Goal: Information Seeking & Learning: Learn about a topic

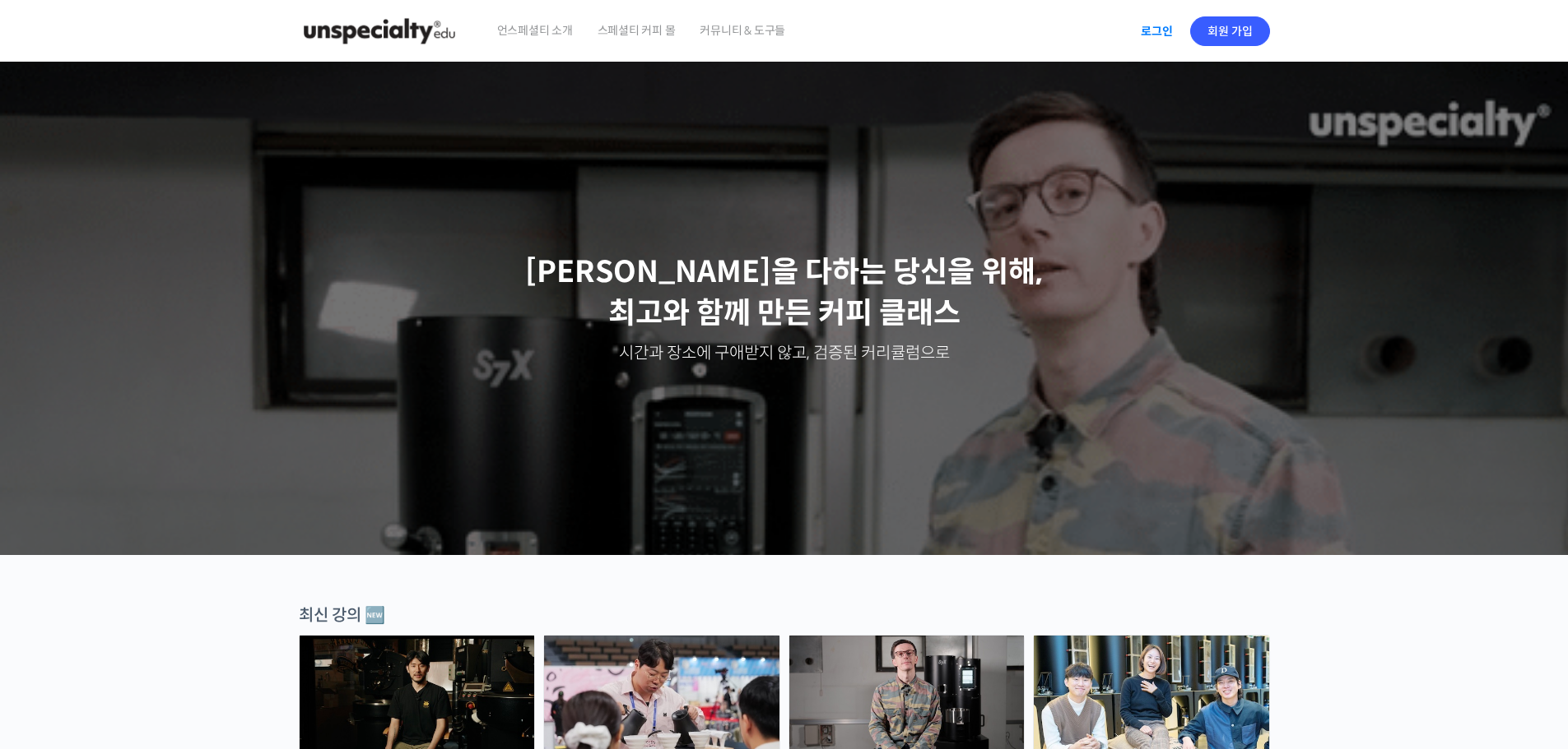
click at [824, 31] on link "로그인" at bounding box center [1156, 30] width 52 height 38
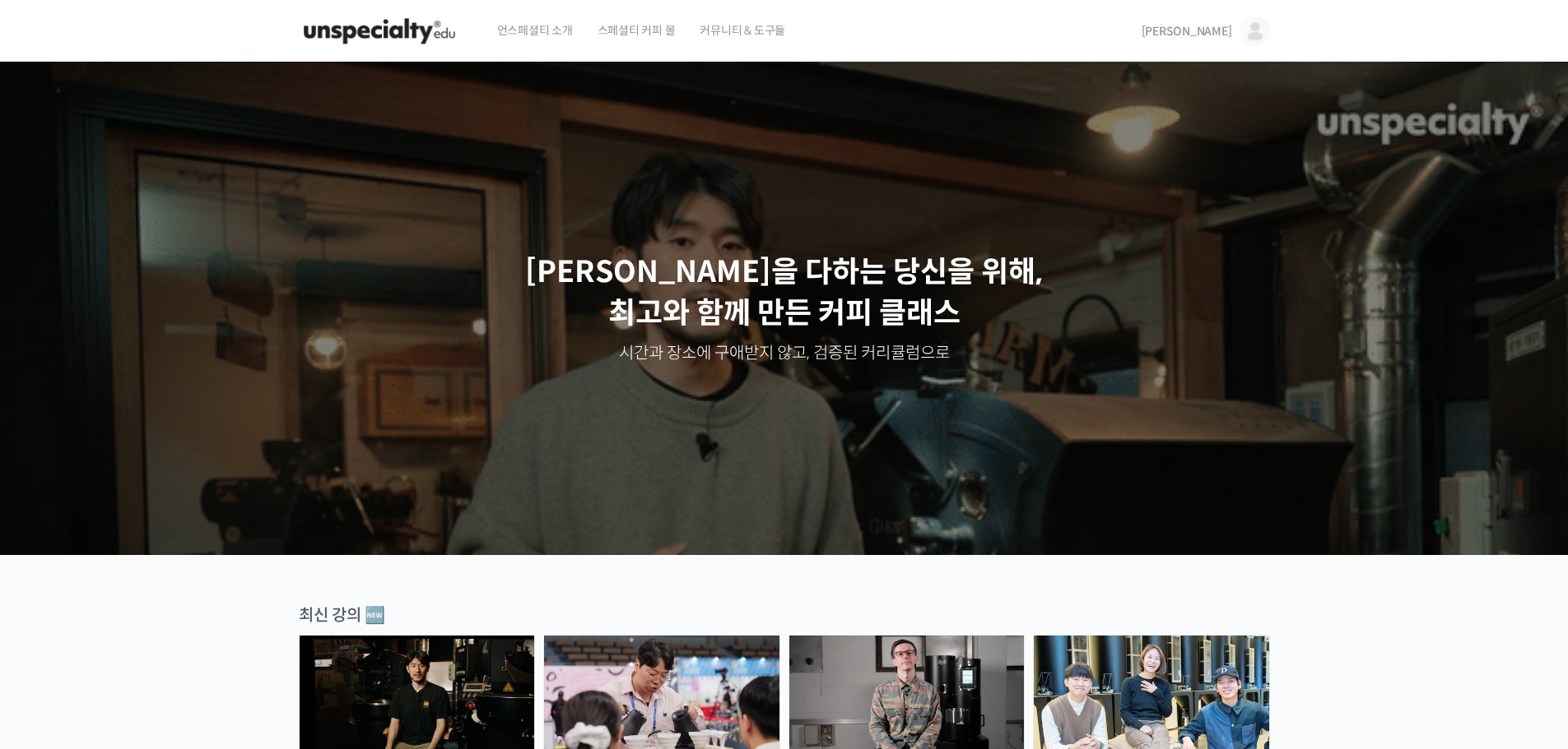
click at [758, 31] on span "커뮤니티 & 도구들" at bounding box center [742, 30] width 85 height 62
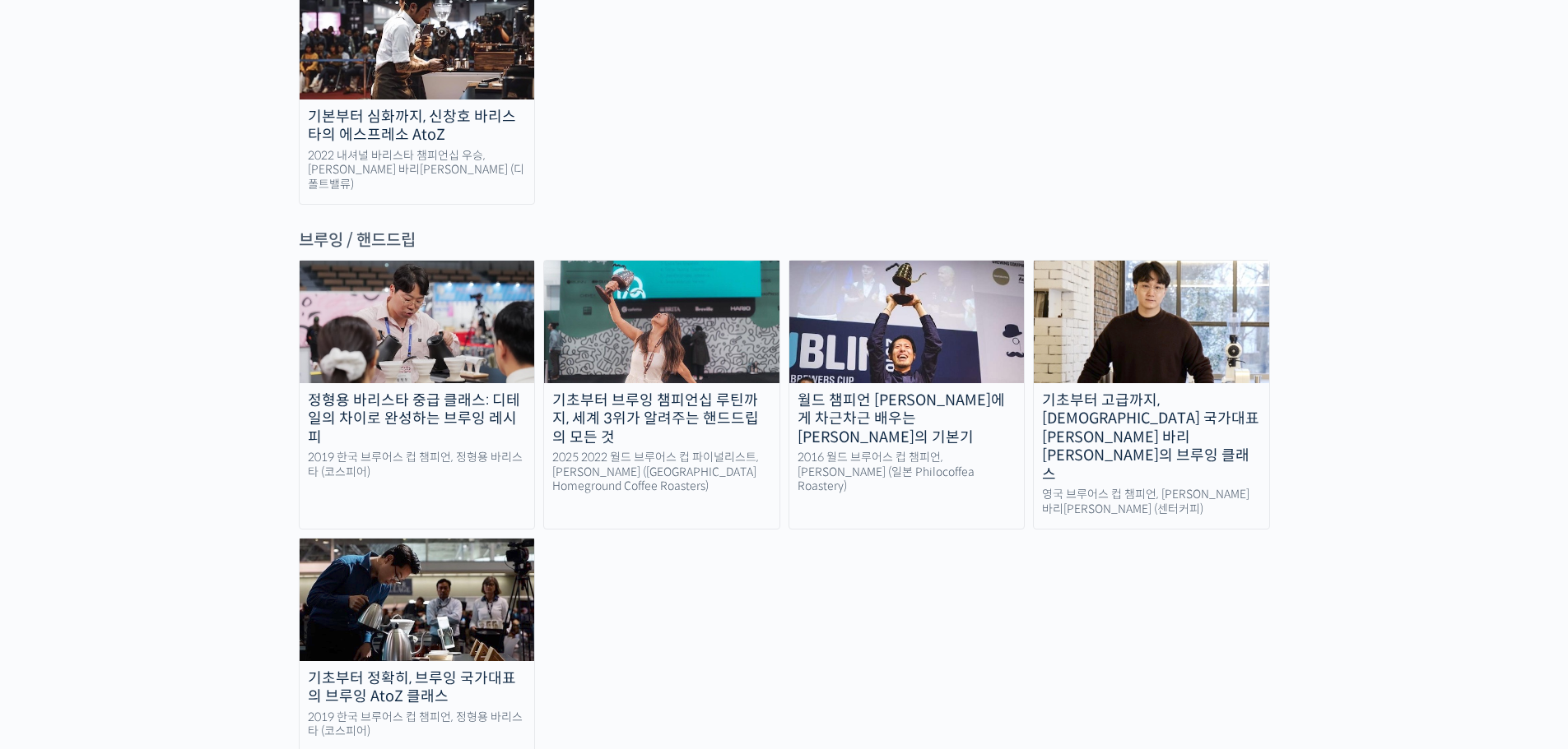
scroll to position [2632, 0]
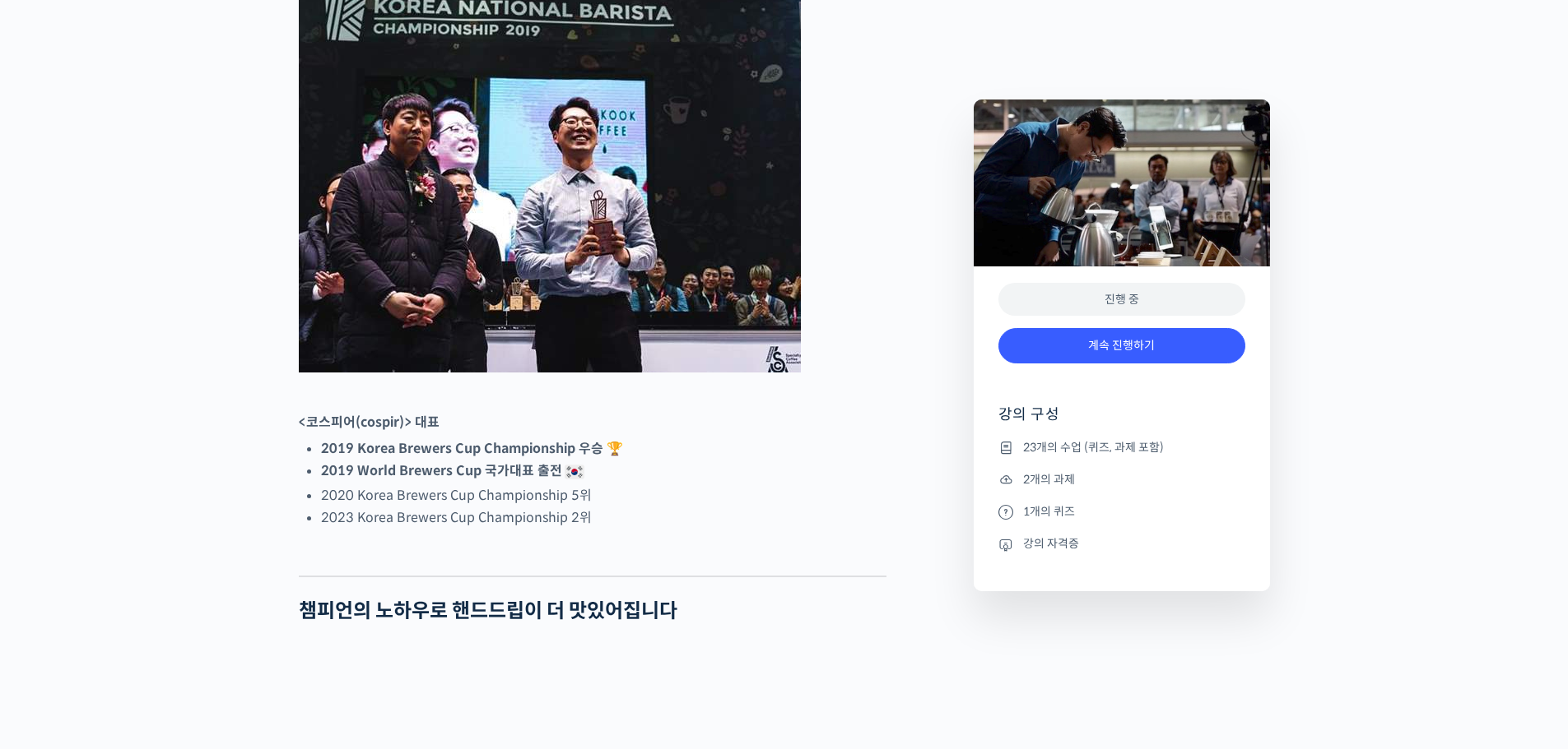
scroll to position [822, 0]
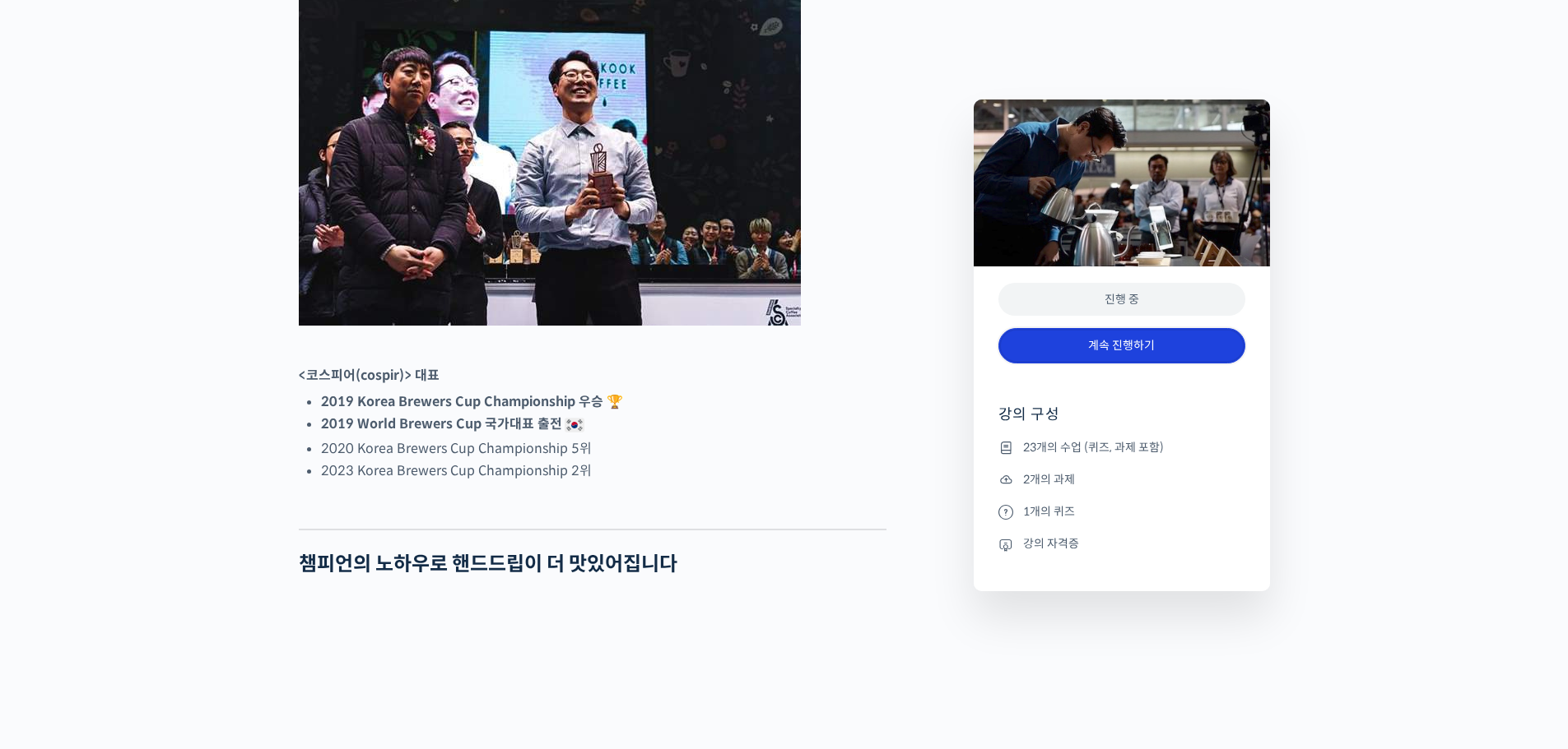
click at [1111, 338] on link "계속 진행하기" at bounding box center [1122, 345] width 247 height 36
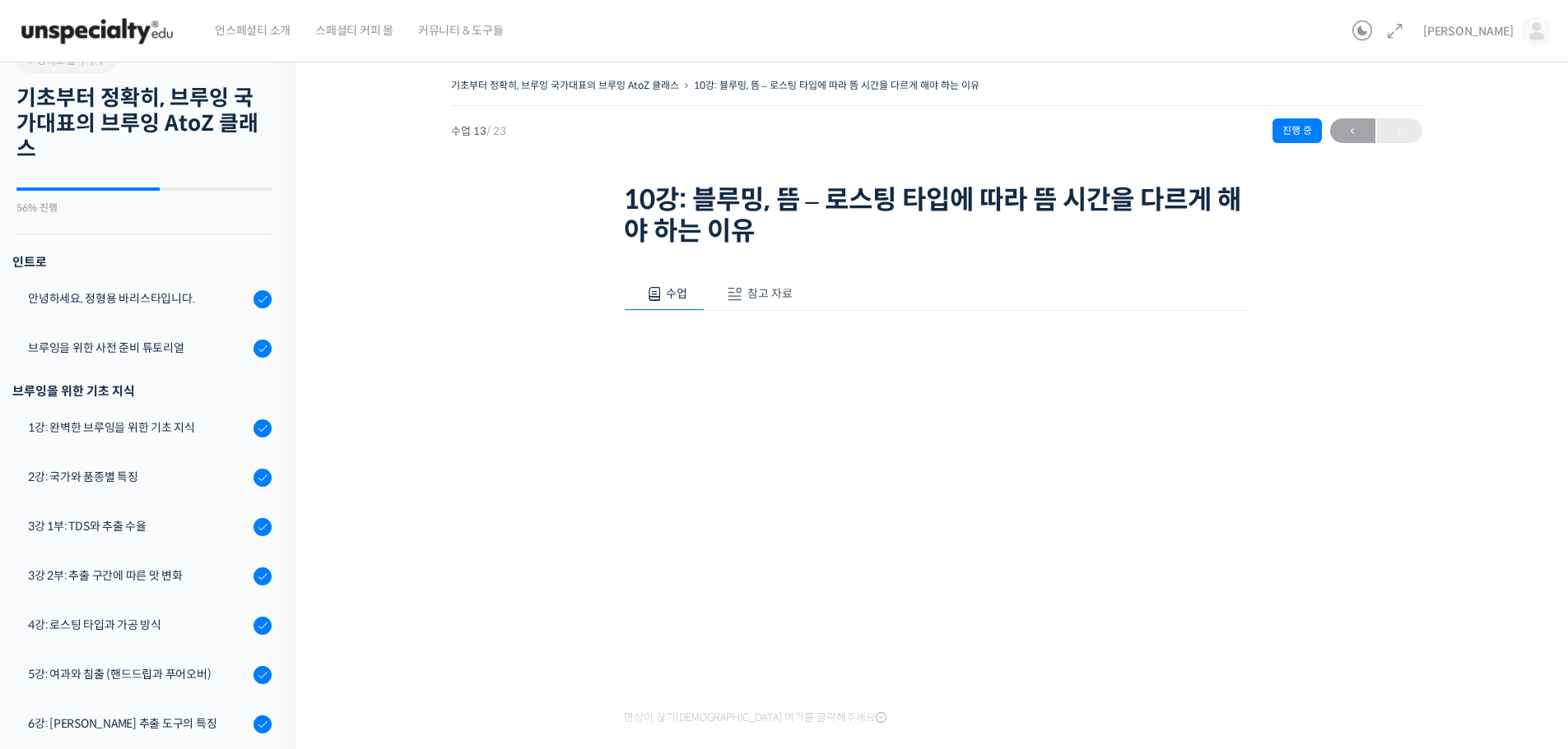
scroll to position [24, 0]
click at [148, 426] on div "1강: 완벽한 브루잉을 위한 기초 지식" at bounding box center [138, 429] width 221 height 18
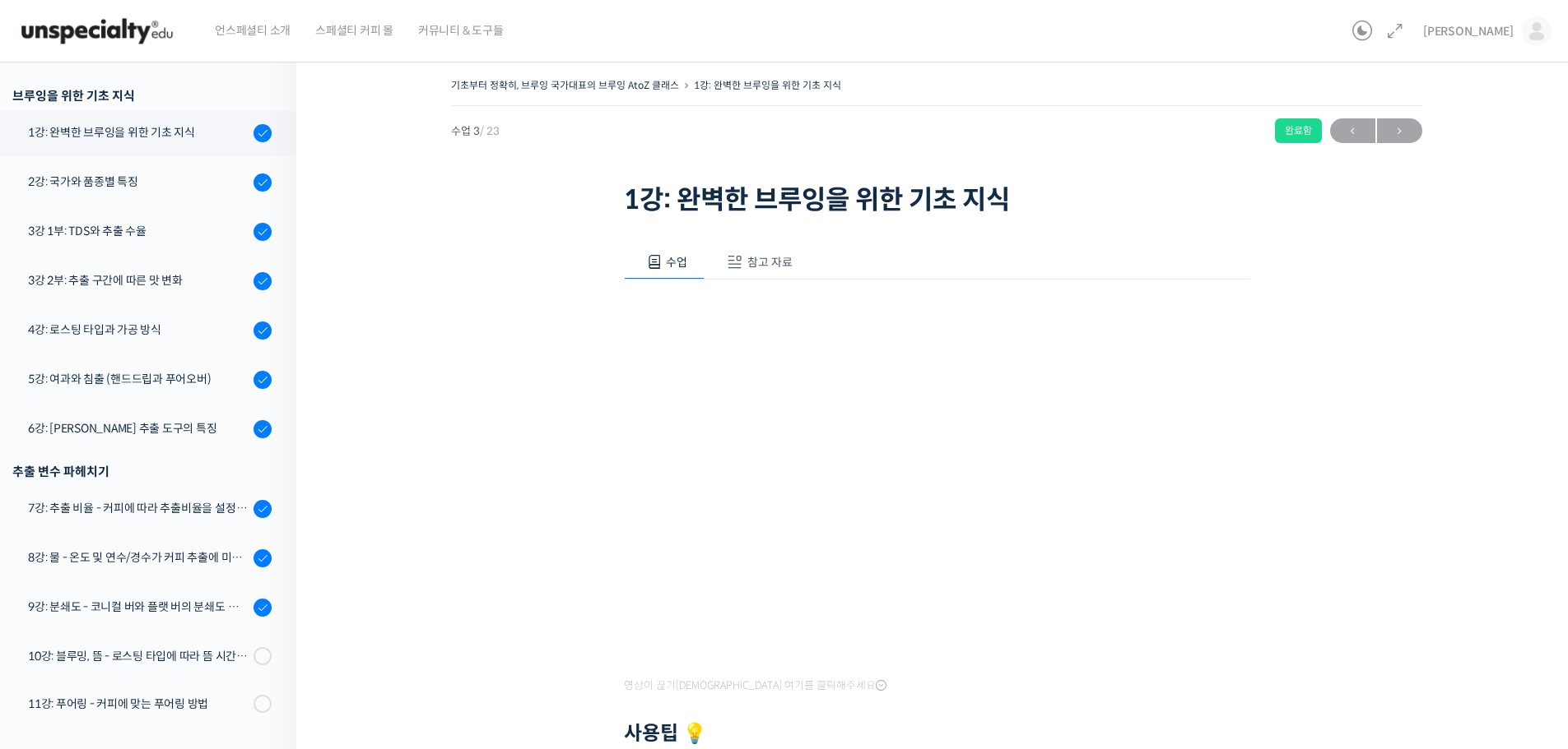
scroll to position [339, 0]
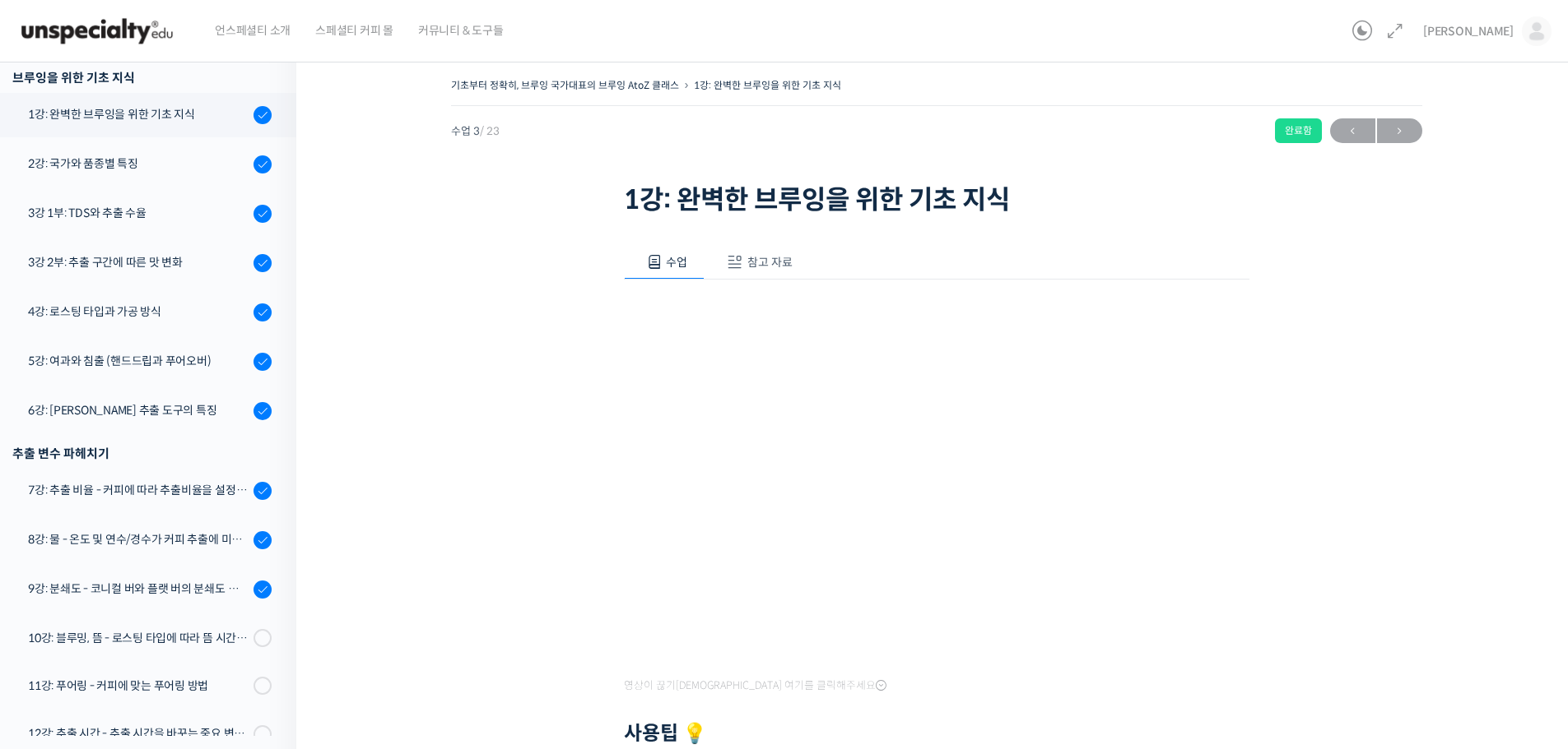
click at [781, 255] on span "참고 자료" at bounding box center [769, 263] width 45 height 15
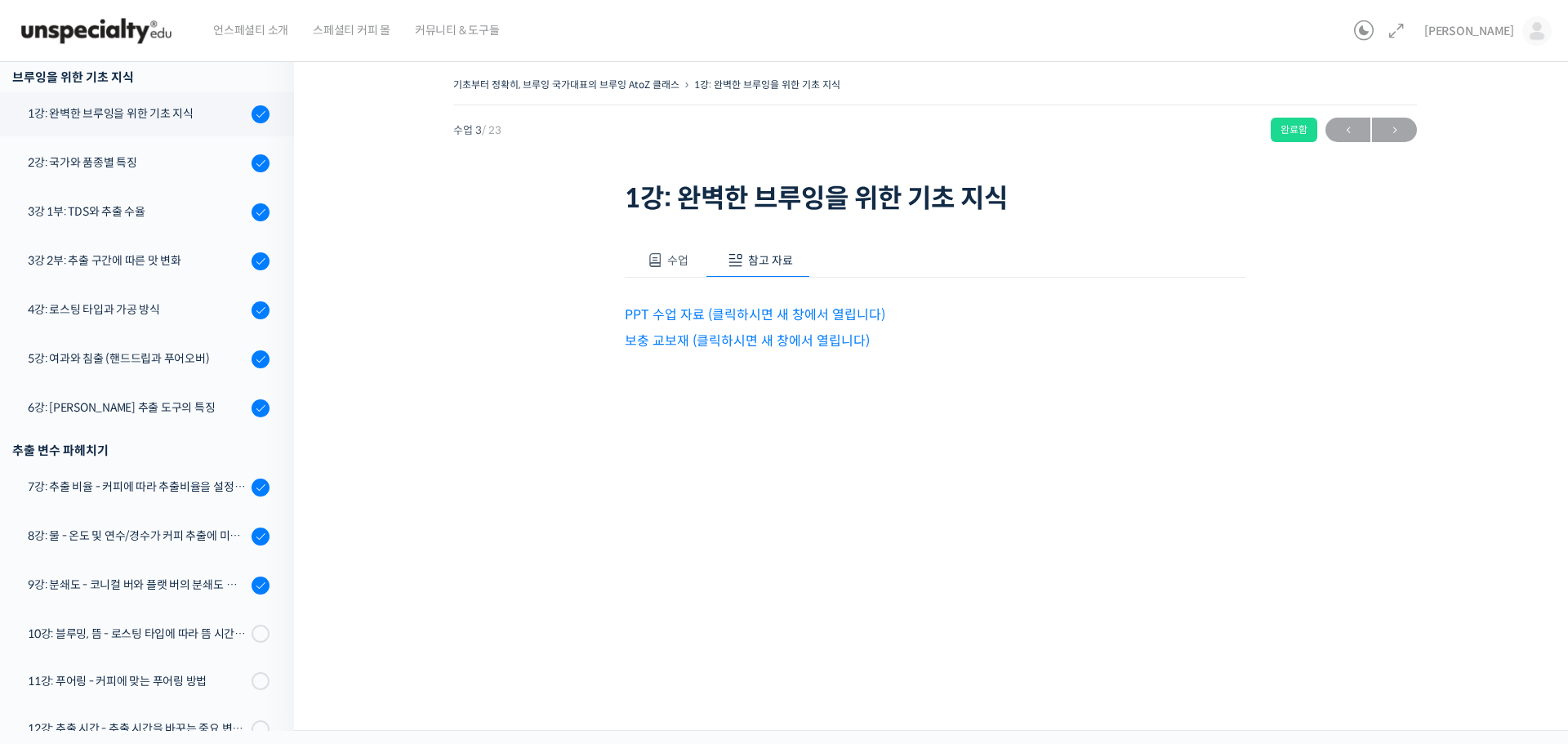
click at [768, 317] on link "PPT 수업 자료 (클릭하시면 새 창에서 열립니다)" at bounding box center [754, 315] width 261 height 17
click at [668, 272] on button "수업" at bounding box center [664, 261] width 81 height 35
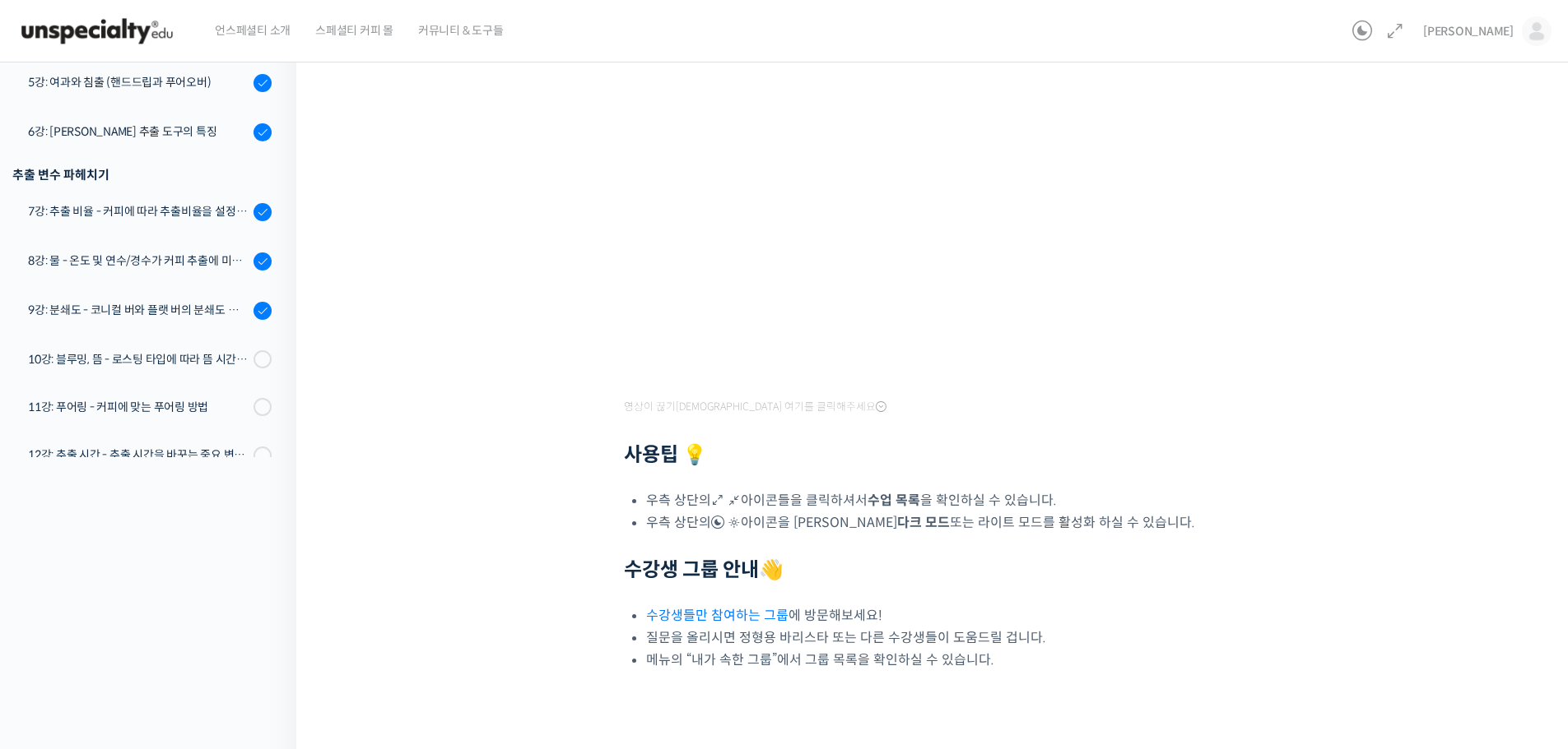
scroll to position [310, 0]
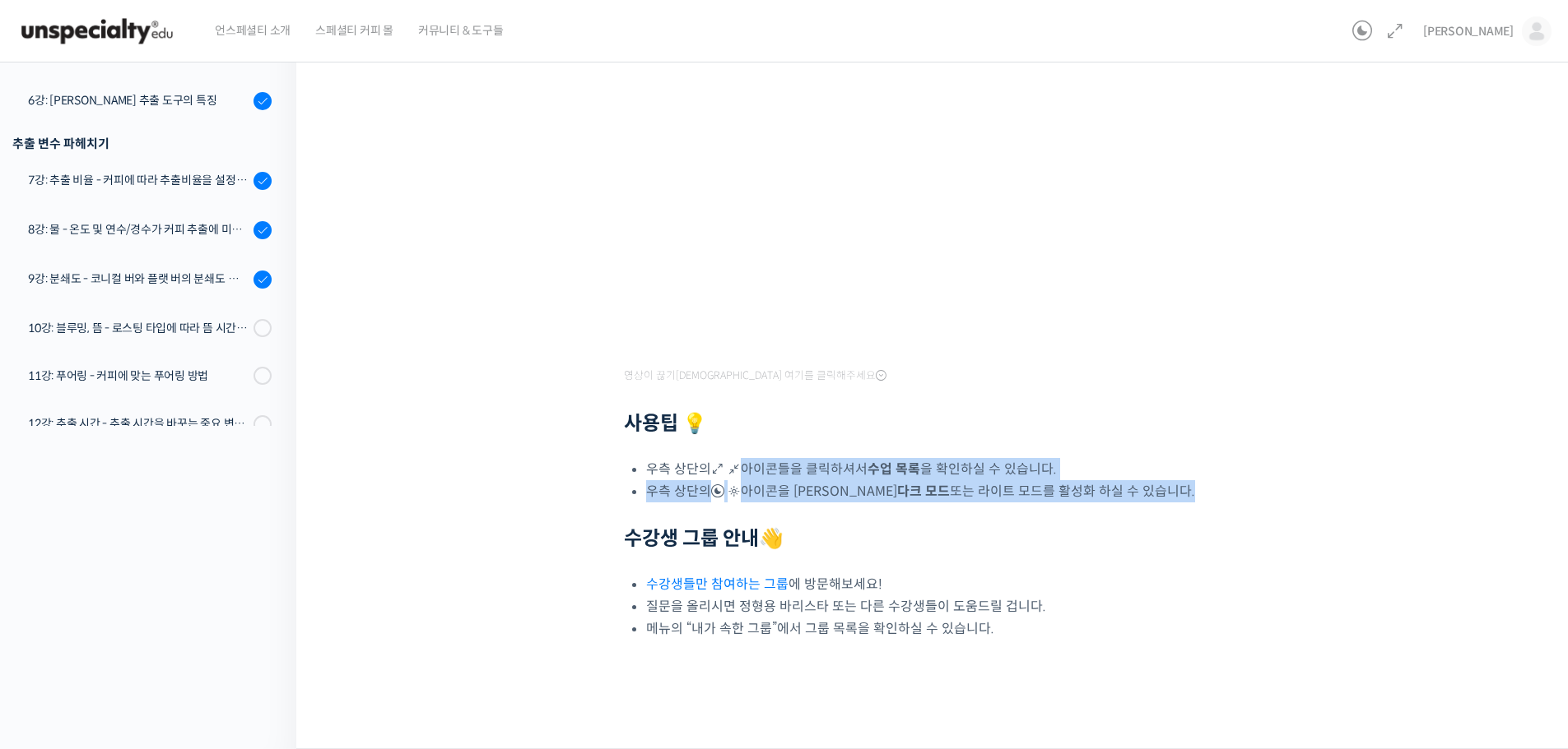
drag, startPoint x: 740, startPoint y: 451, endPoint x: 958, endPoint y: 513, distance: 226.6
click at [958, 513] on div "영상이 끊기신다면 여기를 클릭해주세요 사용팁 💡 우측 상단의 아이콘들을 클릭하셔서 수업 목록 을 확인하실 수 있습니다. 우측 상단의 아이콘을 …" at bounding box center [936, 305] width 626 height 670
click at [958, 513] on div at bounding box center [936, 515] width 626 height 25
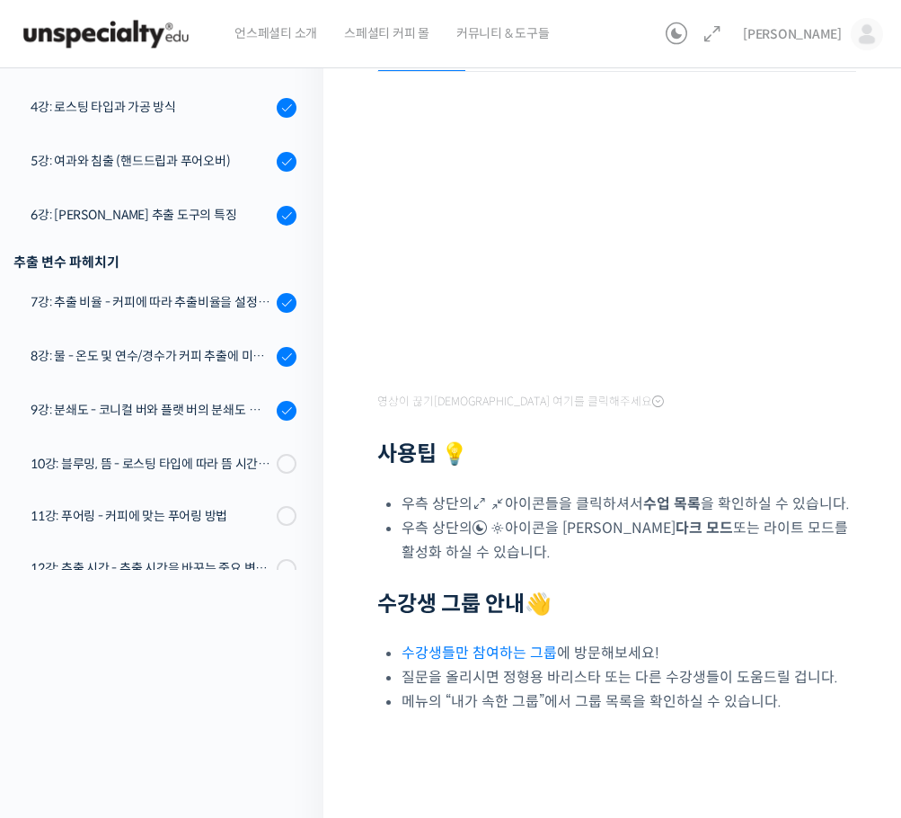
scroll to position [249, 0]
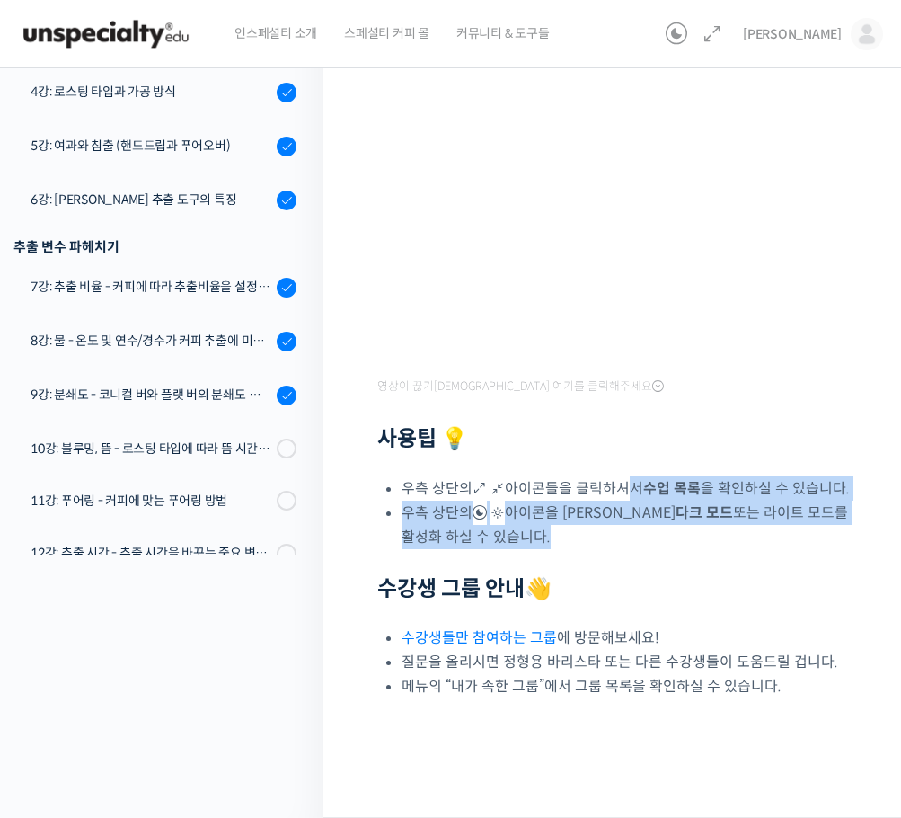
drag, startPoint x: 637, startPoint y: 486, endPoint x: 749, endPoint y: 565, distance: 137.3
click at [749, 565] on div "영상이 끊기신다면 여기를 클릭해주세요 사용팁 💡 우측 상단의 아이콘들을 클릭하셔서 수업 목록 을 확인하실 수 있습니다. 우측 상단의 아이콘을 …" at bounding box center [616, 377] width 479 height 641
click at [749, 565] on div at bounding box center [616, 562] width 479 height 27
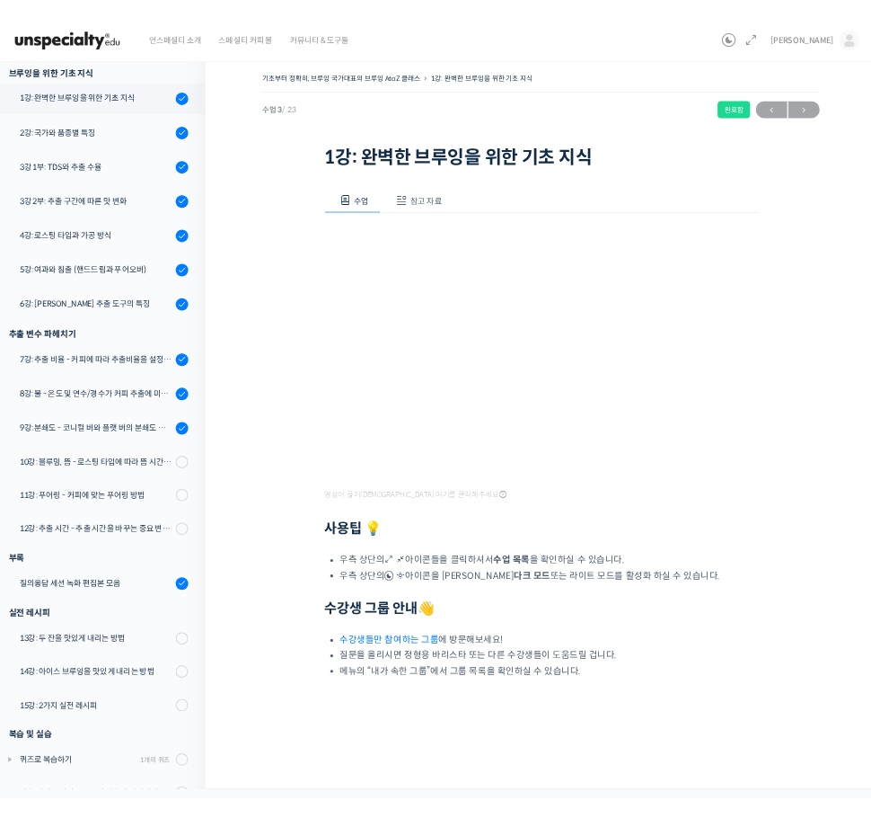
scroll to position [370, 0]
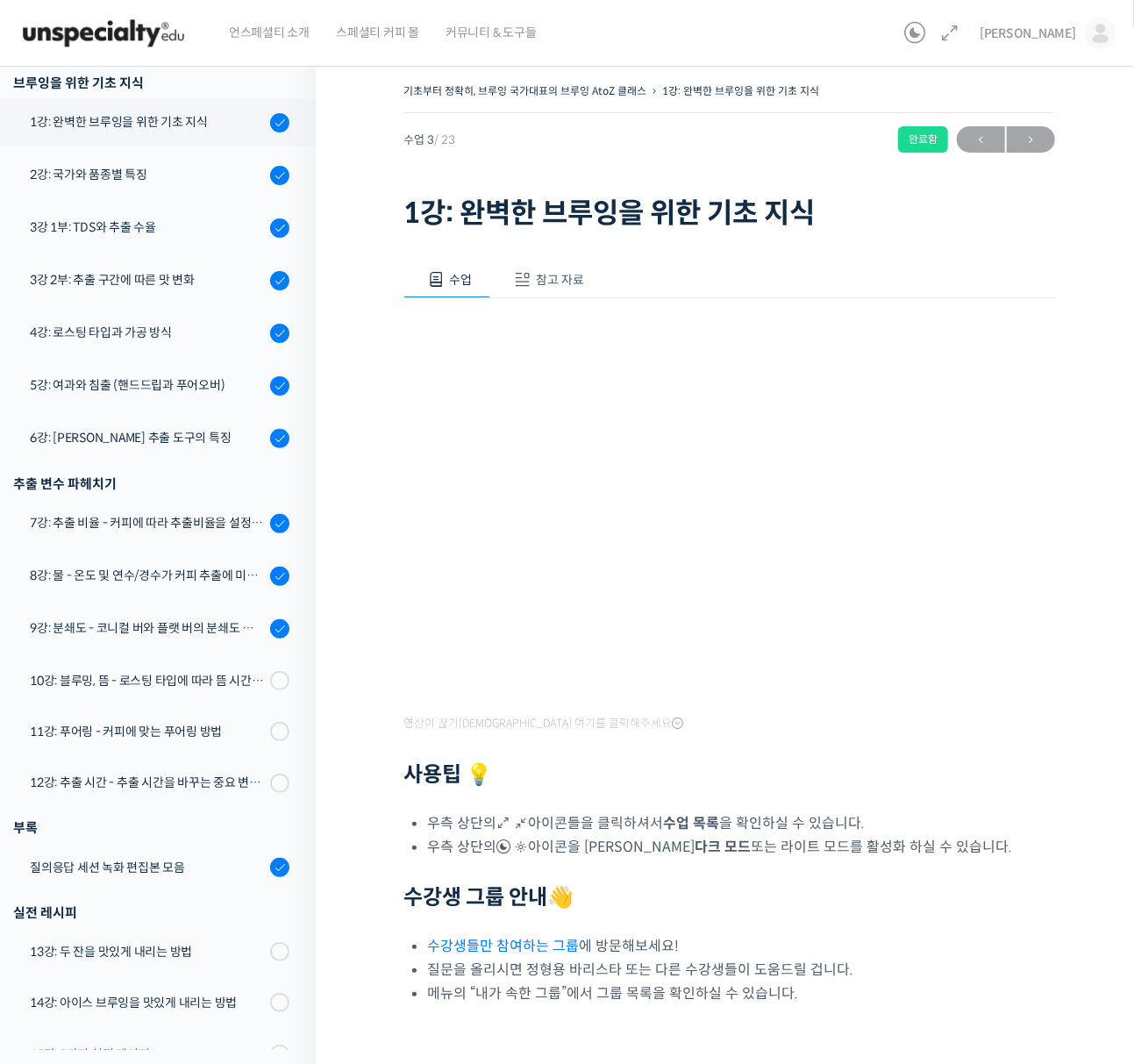
click at [876, 720] on div "영상이 끊기신다면 여기를 클릭해주세요 사용팁 💡 우측 상단의 아이콘들을 클릭하셔서 수업 목록 을 확인하실 수 있습니다. 우측 상단의 아이콘을 …" at bounding box center [729, 651] width 652 height 707
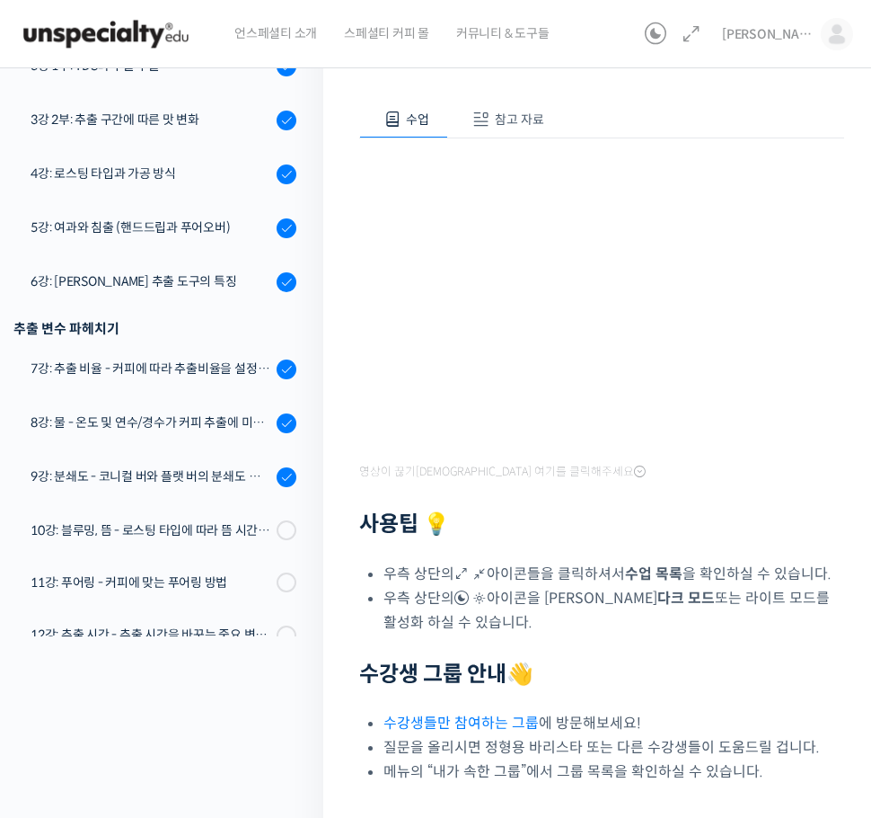
scroll to position [180, 0]
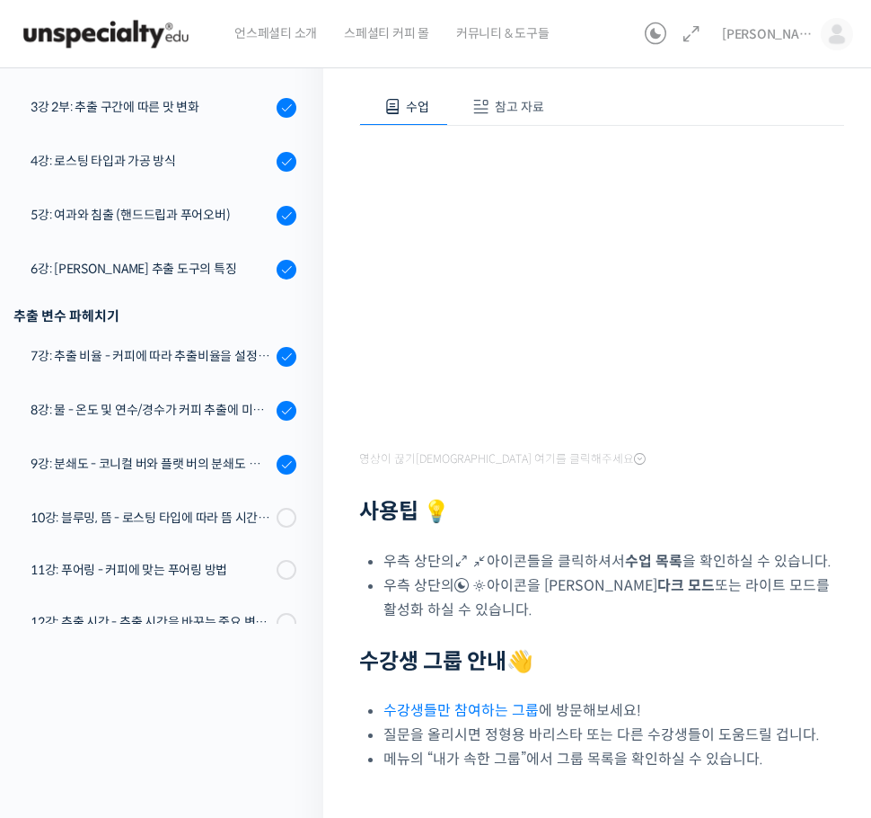
click at [350, 475] on div "기초부터 정확히, 브루잉 국가대표의 브루잉 AtoZ 클래스 1강: 완벽한 브루잉을 위한 기초 지식 완료함 수업 3 / 23 완료함 ← 이전 다…" at bounding box center [601, 382] width 557 height 1016
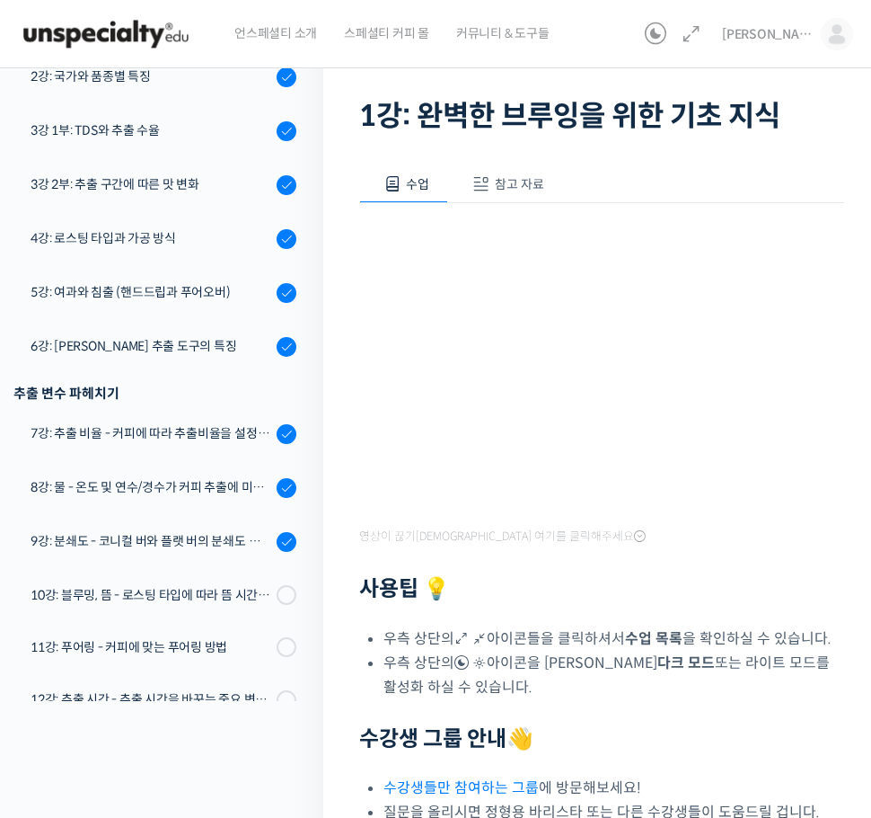
scroll to position [90, 0]
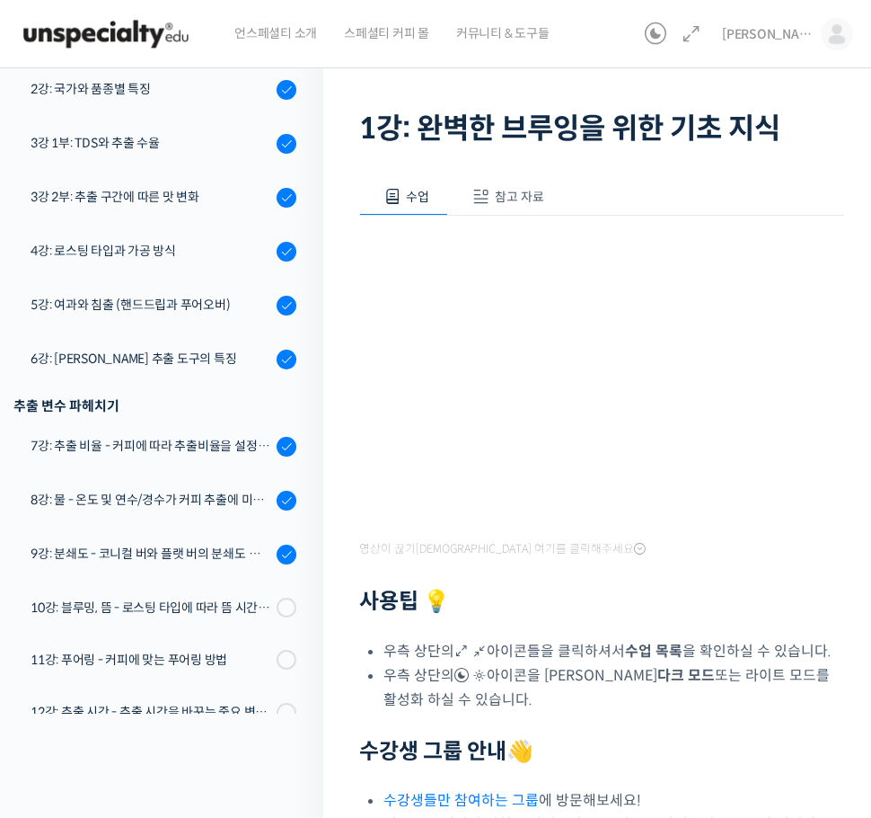
drag, startPoint x: 444, startPoint y: 223, endPoint x: 446, endPoint y: 234, distance: 10.9
click at [444, 226] on div "영상이 끊기신다면 여기를 클릭해주세요 사용팁 💡 우측 상단의 아이콘들을 클릭하셔서 수업 목록 을 확인하실 수 있습니다. 우측 상단의 아이콘을 …" at bounding box center [601, 538] width 485 height 645
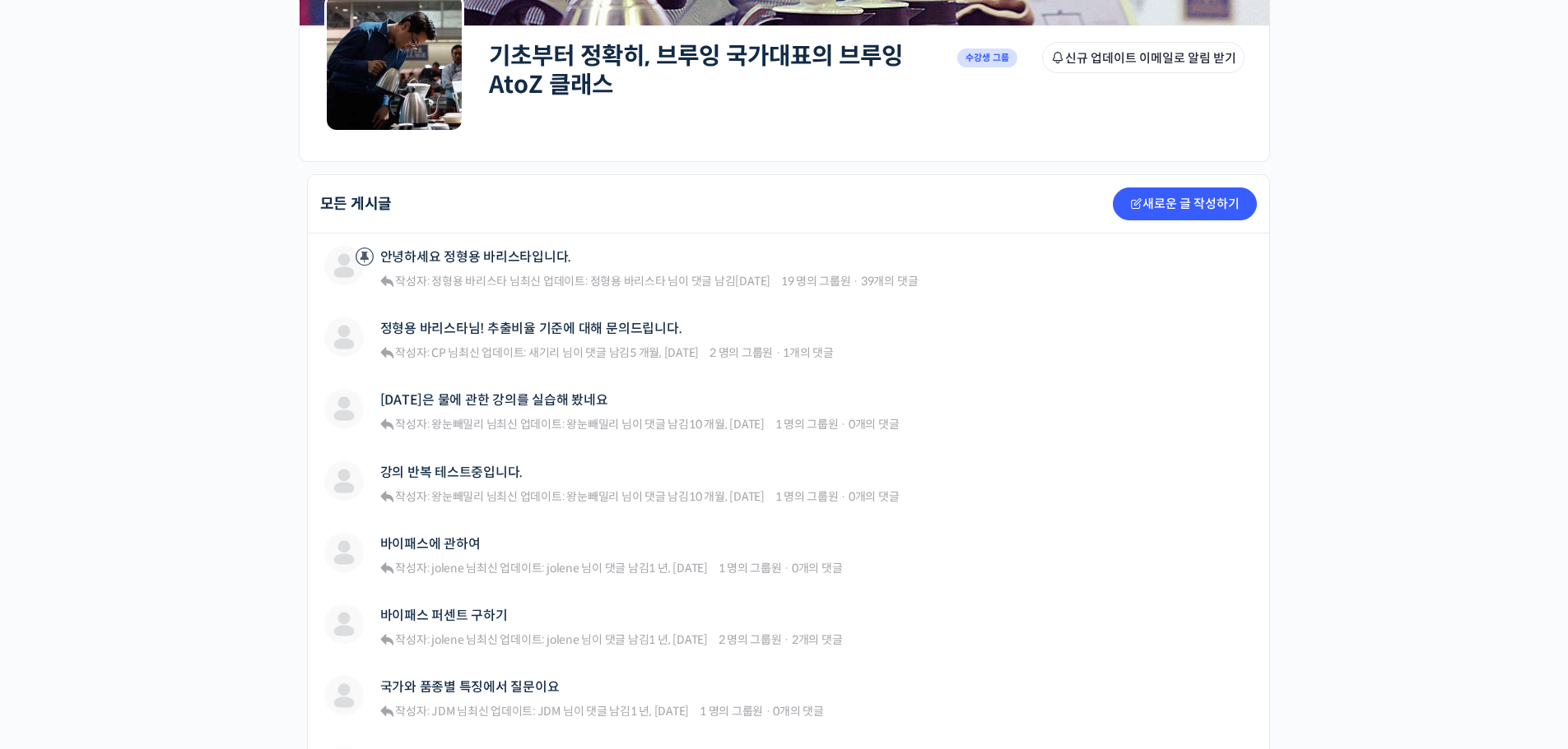
scroll to position [247, 0]
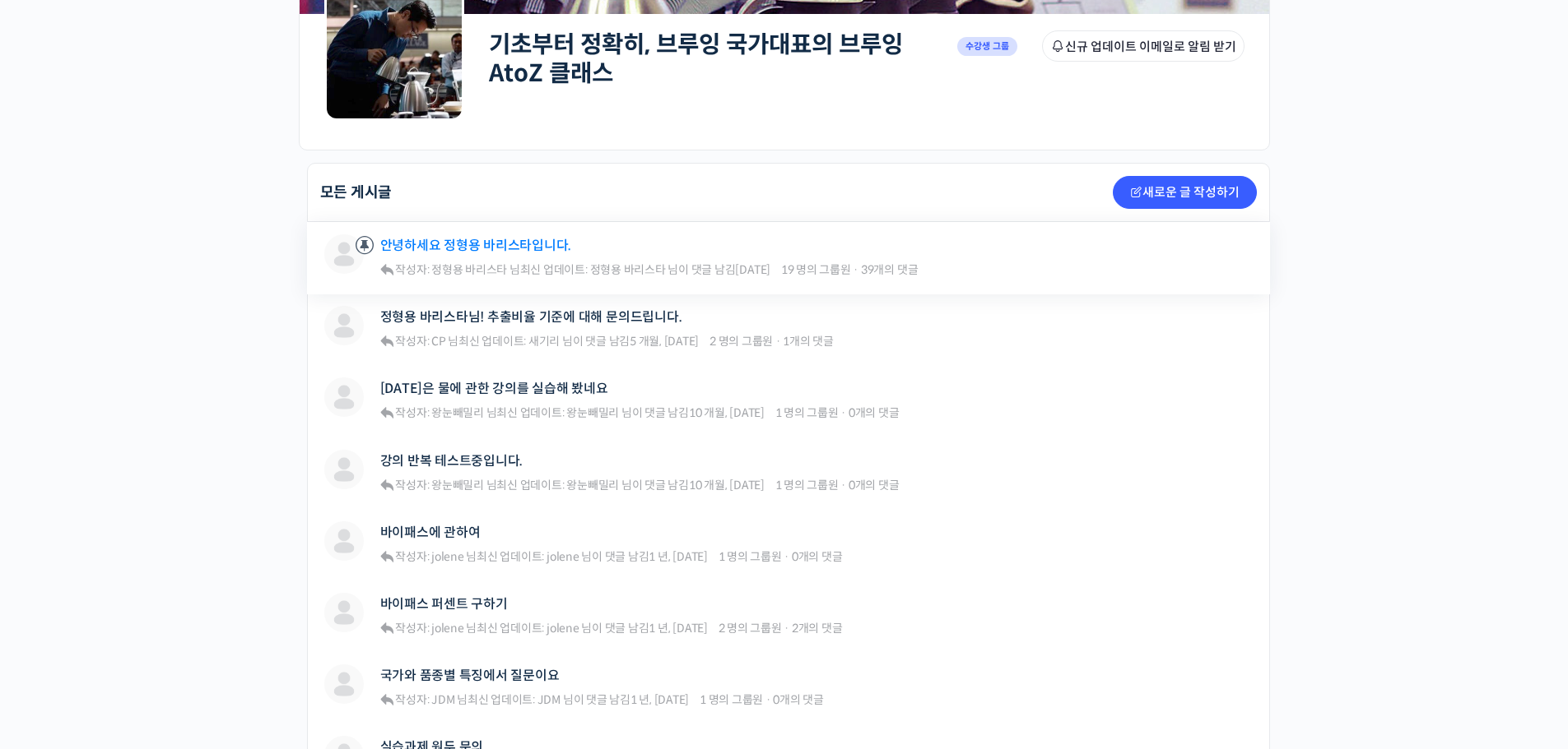
click at [507, 252] on link "안녕하세요 정형용 바리스타입니다." at bounding box center [475, 245] width 191 height 16
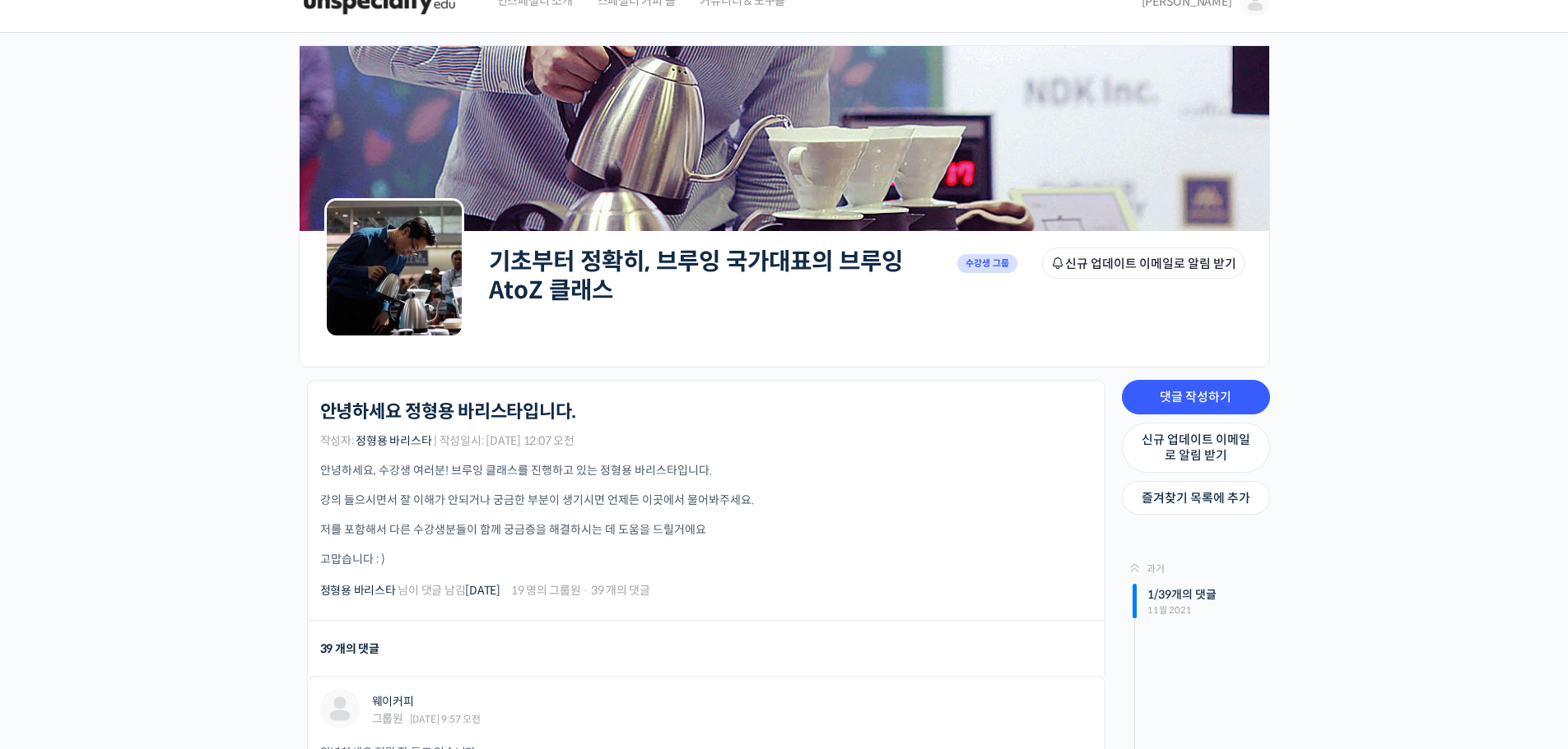
scroll to position [247, 0]
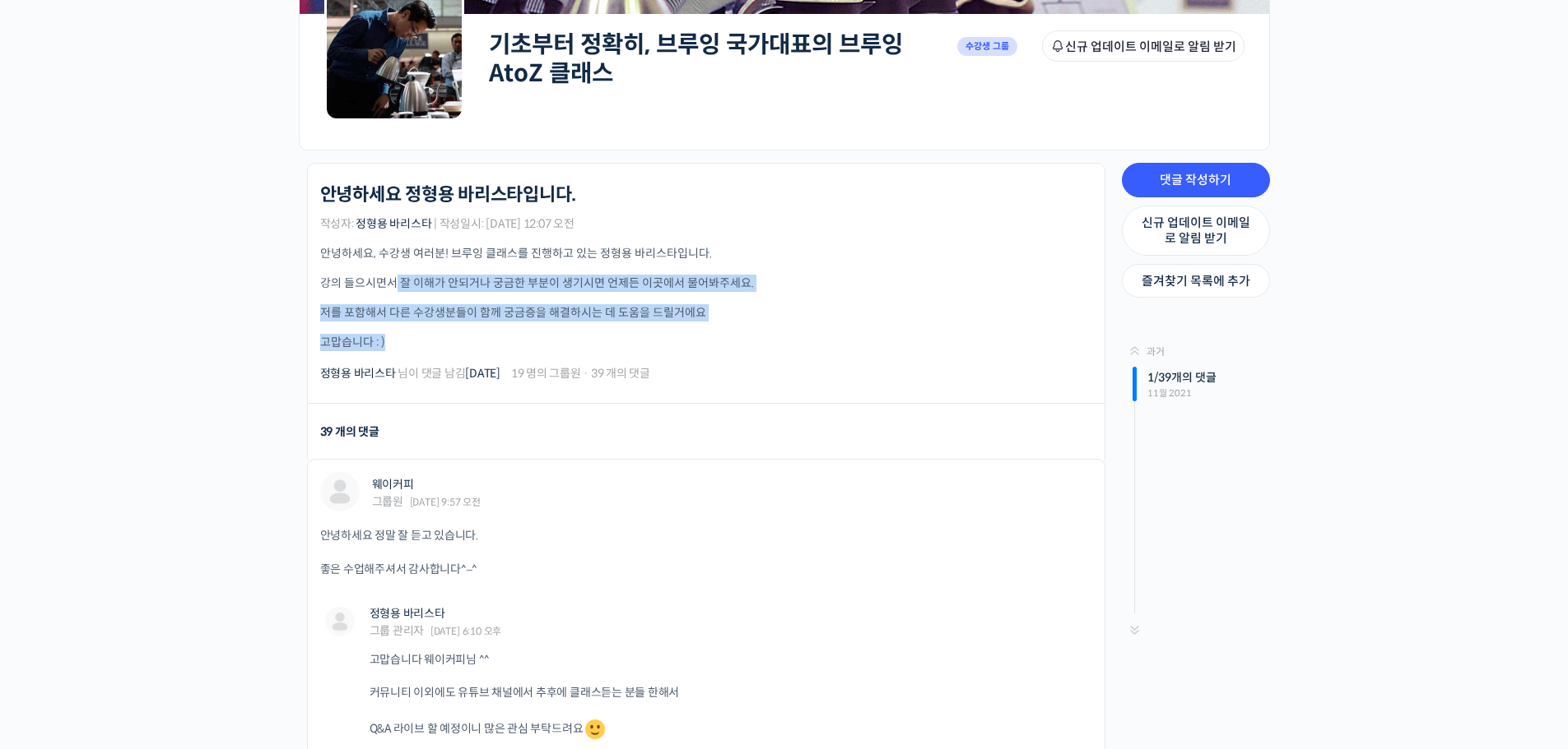
drag, startPoint x: 396, startPoint y: 264, endPoint x: 588, endPoint y: 345, distance: 208.4
click at [575, 337] on div "안녕하세요, 수강생 여러분! 브루잉 클래스를 진행하고 있는 정형용 바리스타입니다. 강의 들으시면서 잘 이해가 안되거나 궁금한 부분이 생기시면 …" at bounding box center [705, 299] width 772 height 106
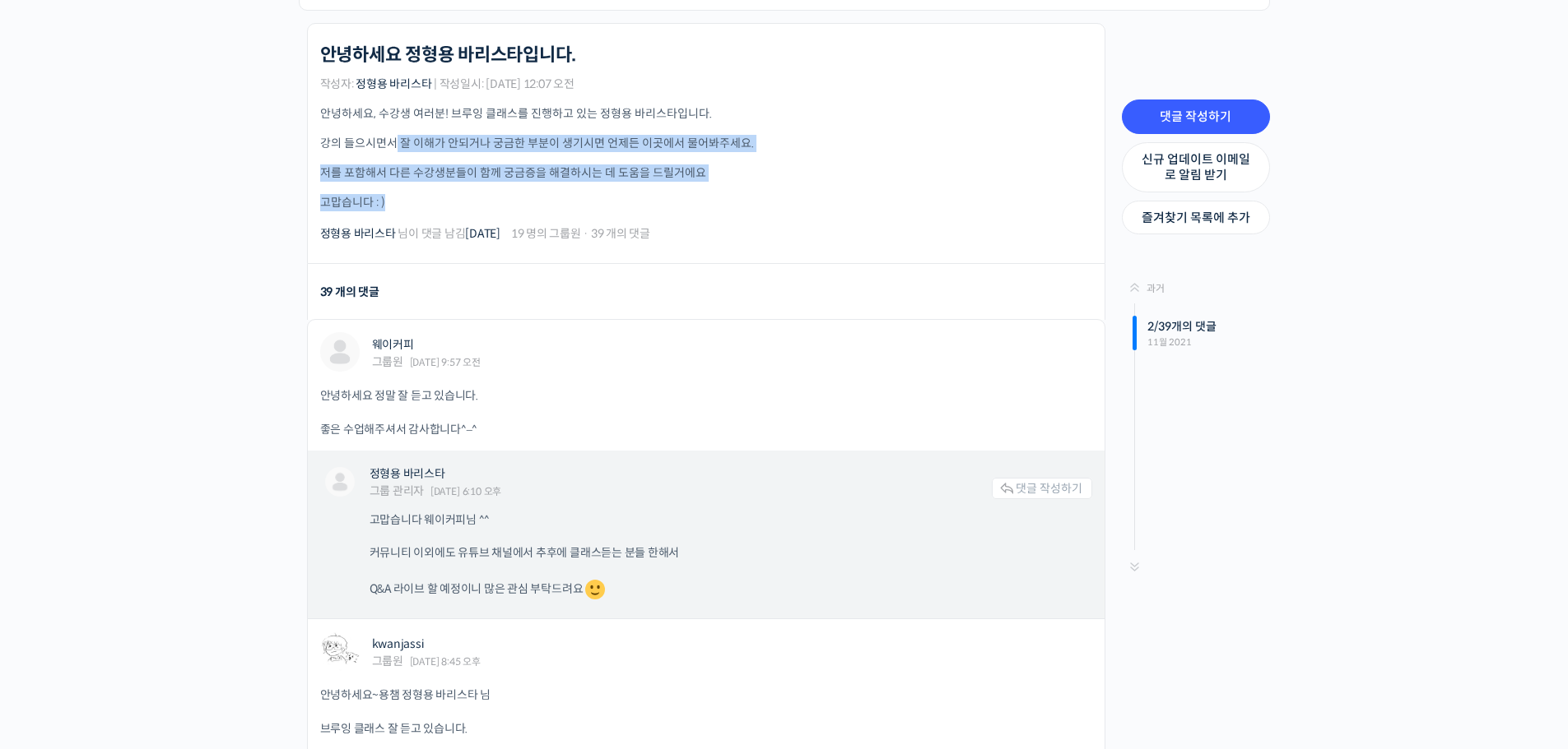
scroll to position [329, 0]
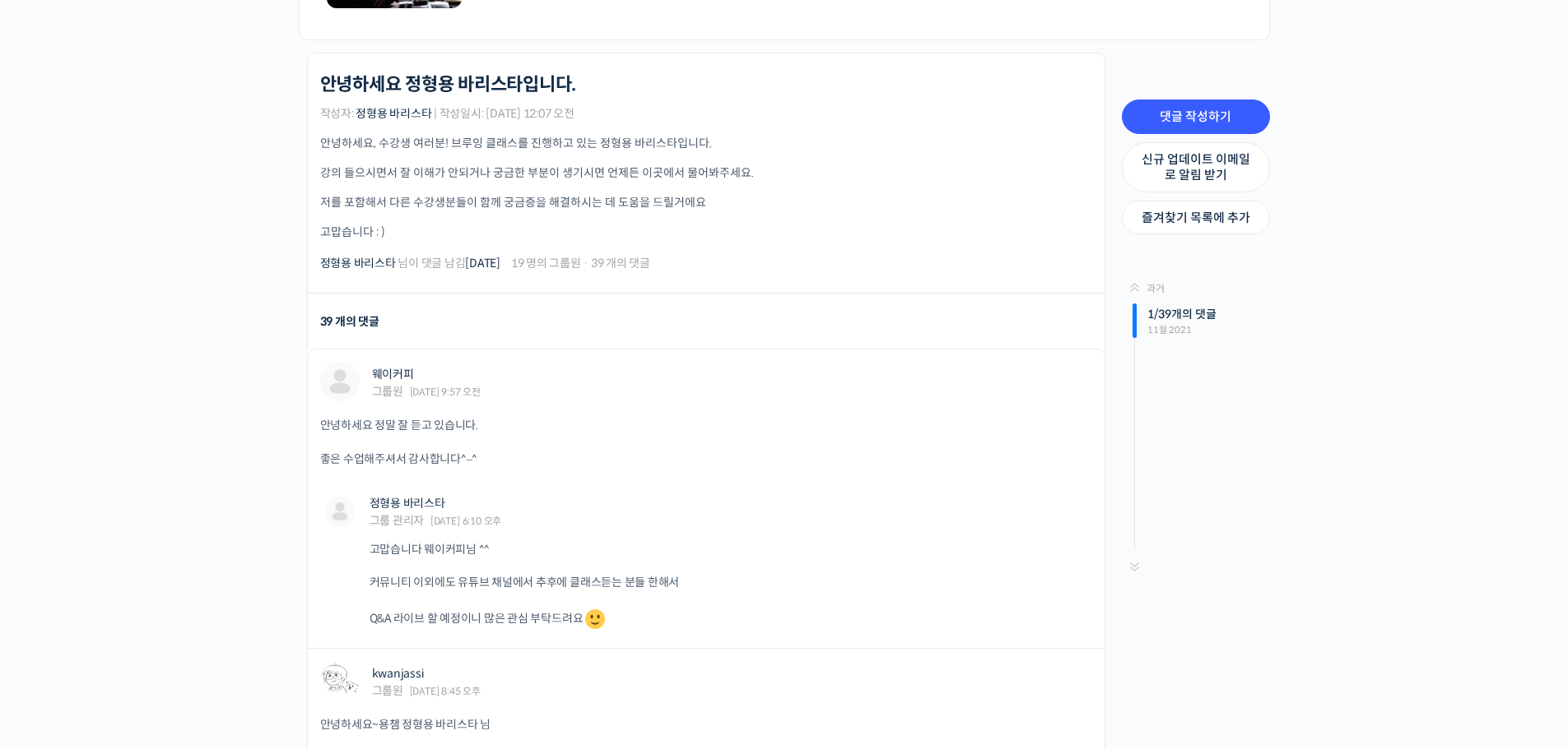
scroll to position [494, 0]
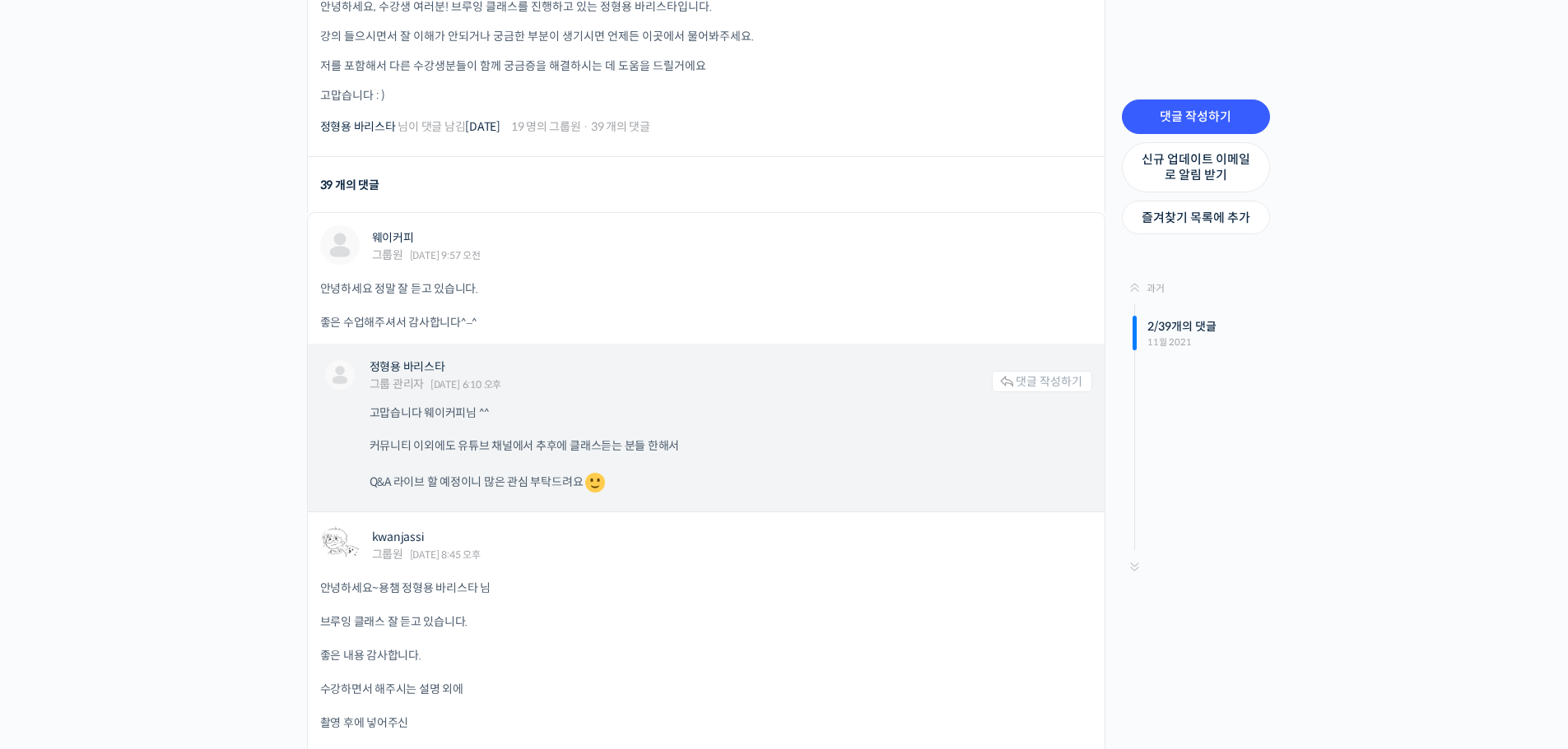
drag, startPoint x: 488, startPoint y: 328, endPoint x: 776, endPoint y: 465, distance: 318.9
click at [776, 465] on li "웨이커피 그룹원 [DATE] 9:57 오전 댓글 작성하기 안녕하세요 정말 잘 듣고 있습니다. 좋은 수업해주셔서 감사합니다^–^ 정형용 바리스타…" at bounding box center [705, 363] width 798 height 300
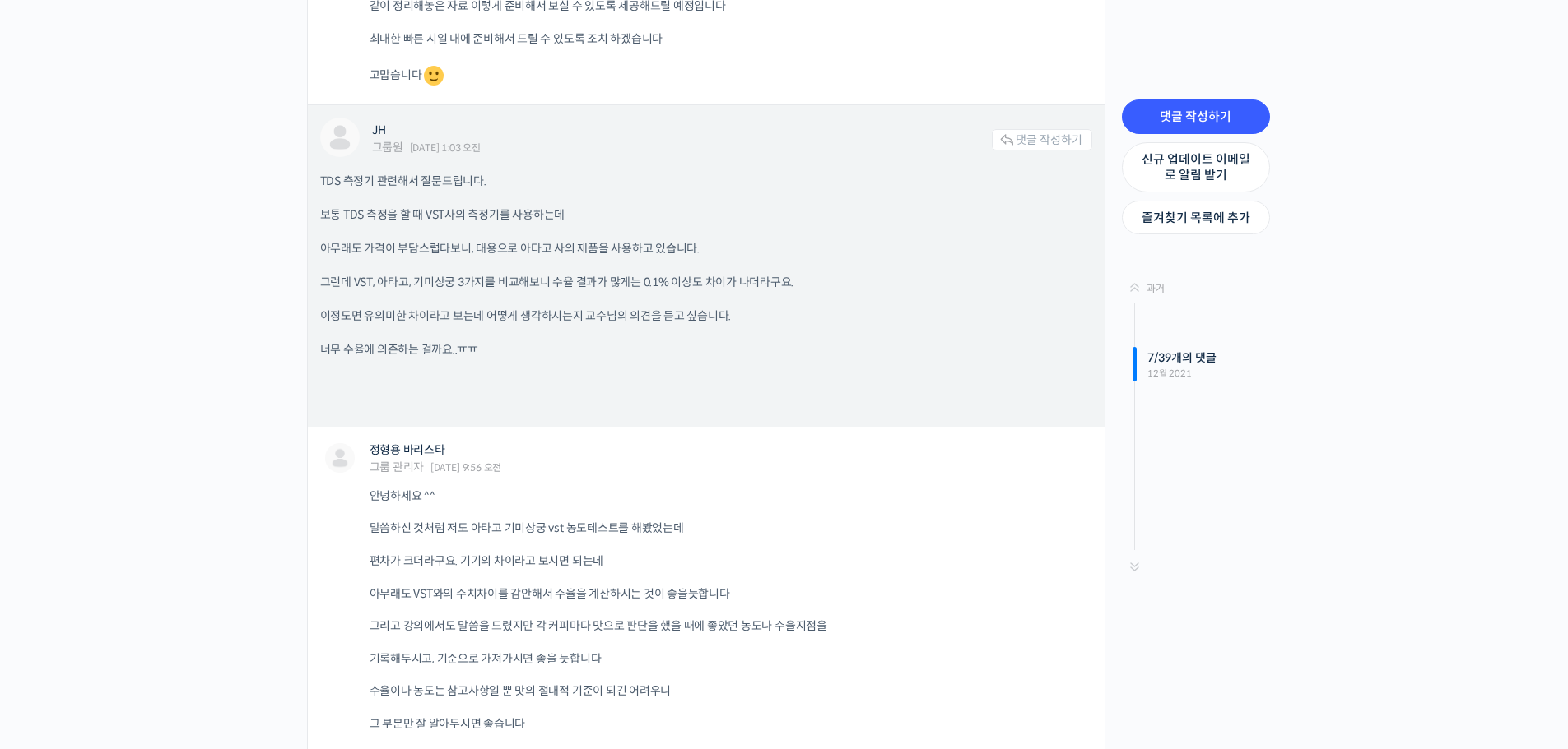
scroll to position [2880, 0]
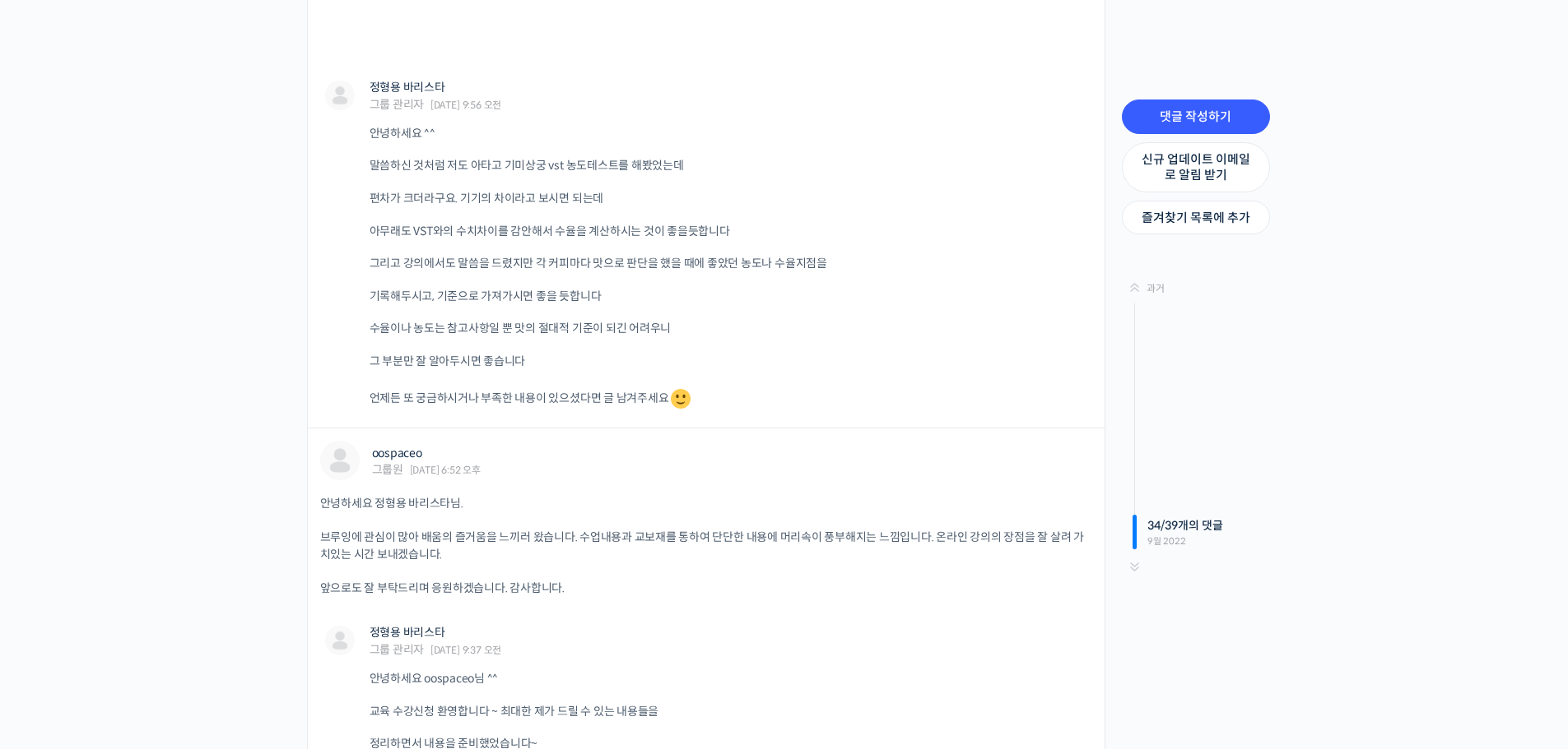
click at [1139, 550] on div "과거 34 / 39 개의 댓글 9월 2022" at bounding box center [1200, 414] width 140 height 273
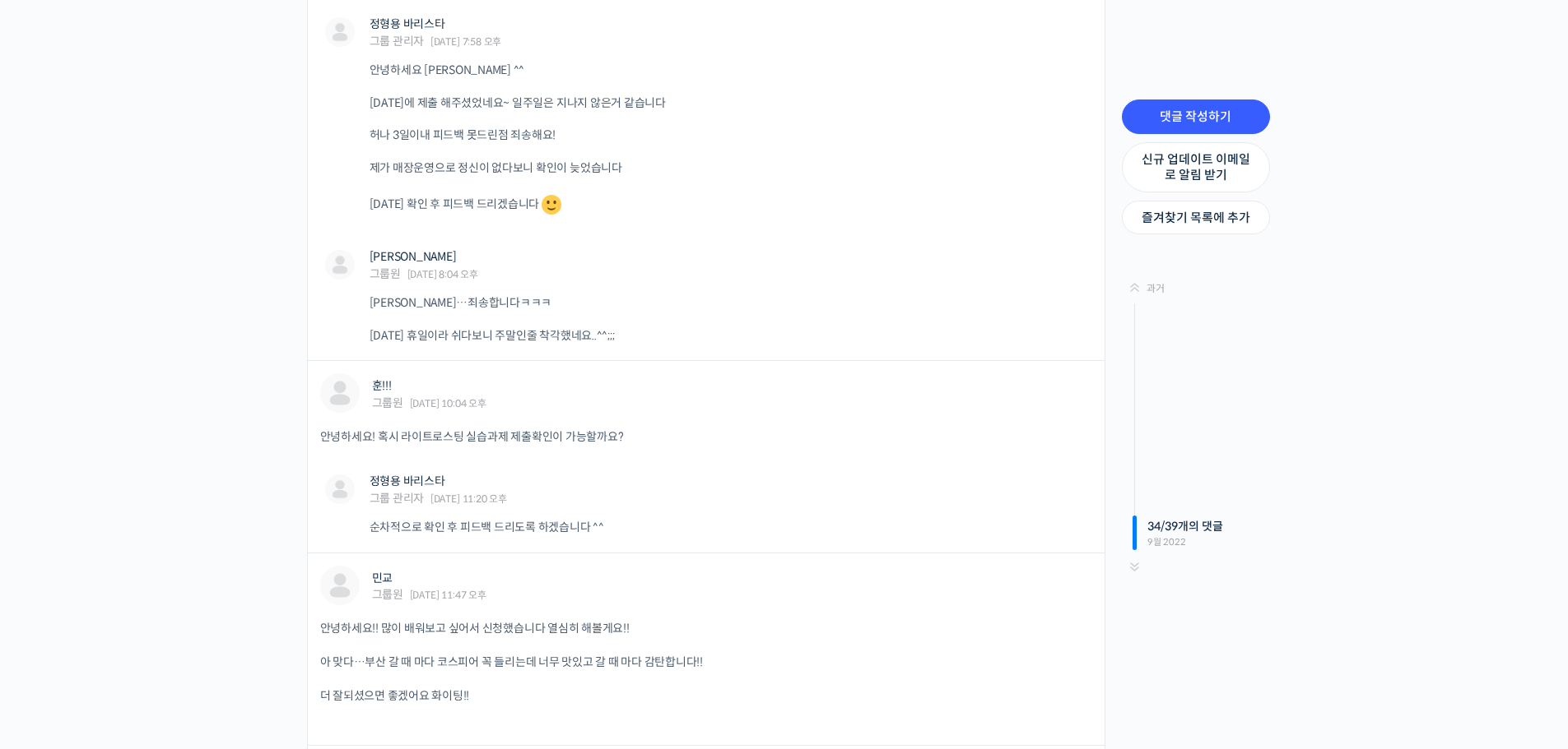
scroll to position [7951, 0]
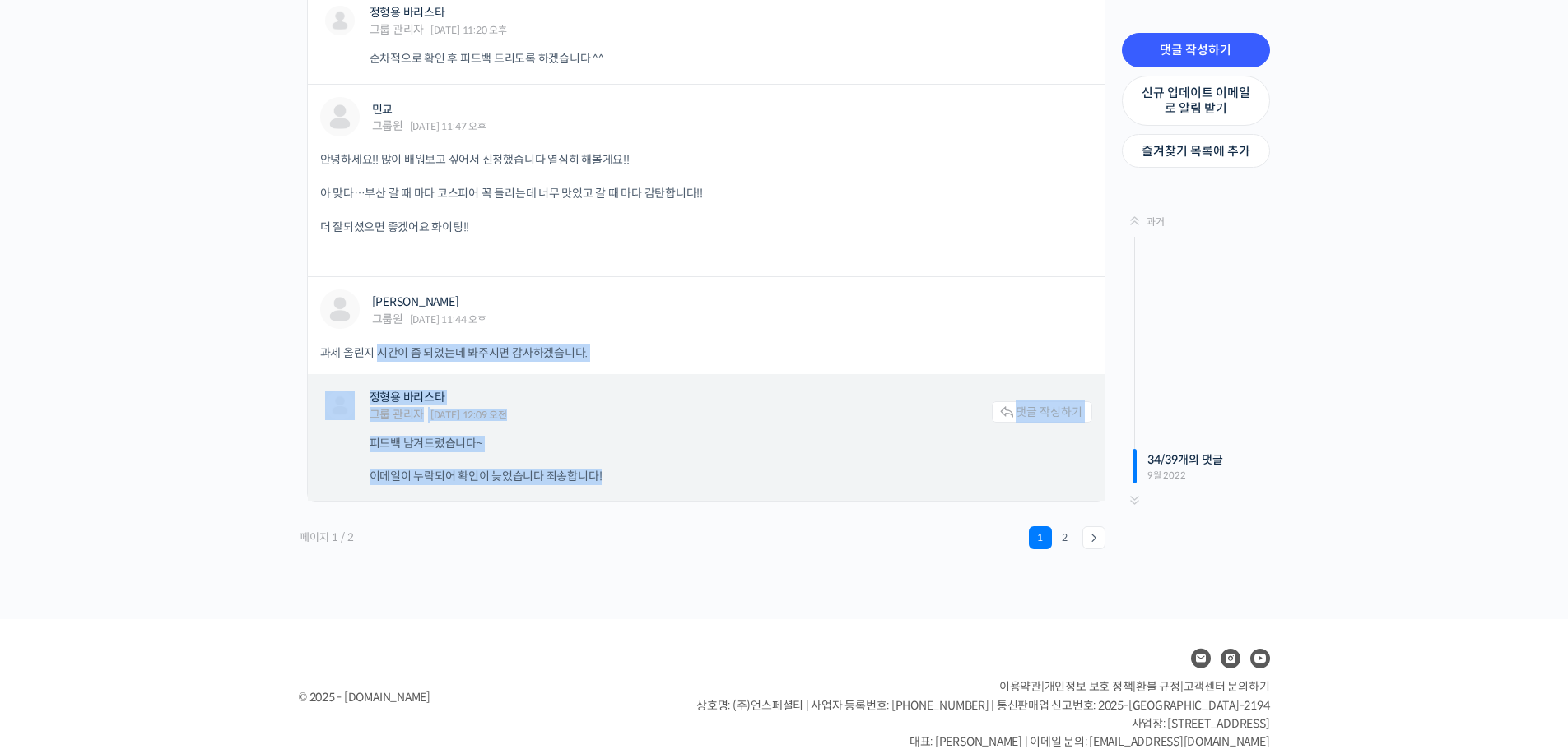
drag, startPoint x: 382, startPoint y: 348, endPoint x: 689, endPoint y: 494, distance: 339.9
click at [689, 494] on li "김대훈 그룹원 2022년 09월 23일 11:44 오후 댓글 작성하기 과제 올린지 시간이 좀 되었는데 봐주시면 감사하겠습니다. 정형용 바리스타…" at bounding box center [705, 389] width 798 height 225
click at [689, 494] on div "정형용 바리스타 그룹 관리자 2022년 09월 24일 12:09 오전 댓글 작성하기 피드백 남겨드렸습니다~ 이메일이 누락되어 확인이 늦었습니다…" at bounding box center [706, 438] width 797 height 126
